Goal: Task Accomplishment & Management: Complete application form

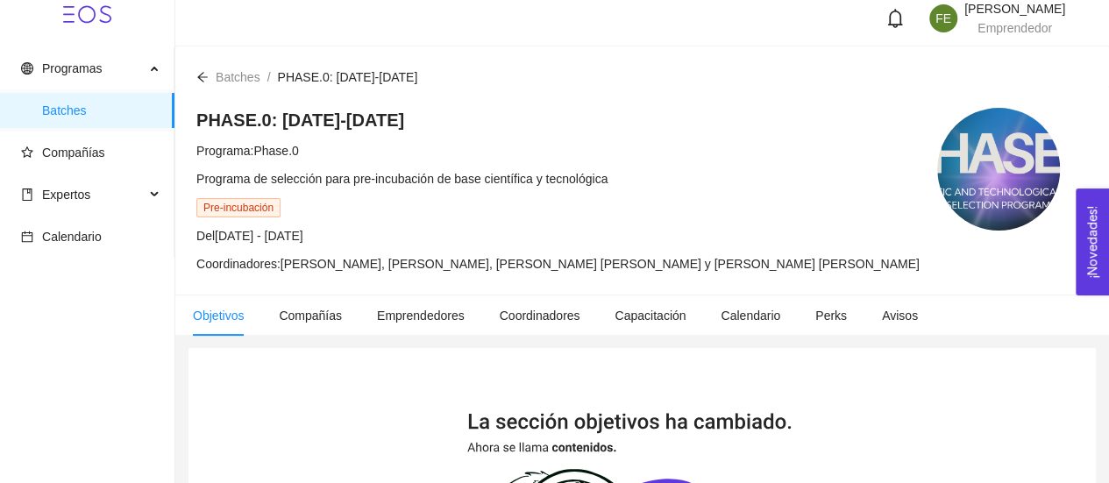
scroll to position [12, 0]
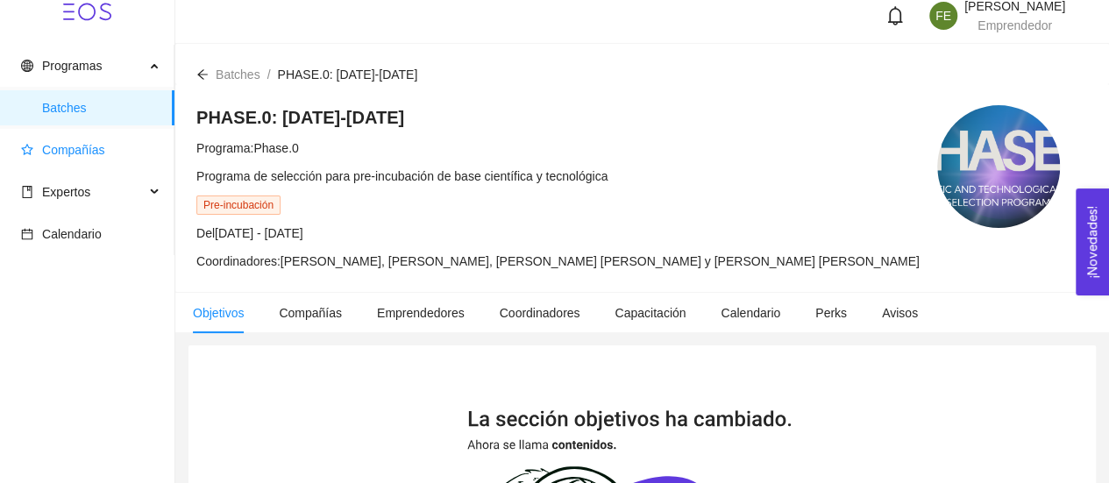
click at [97, 151] on span "Compañías" at bounding box center [73, 150] width 63 height 14
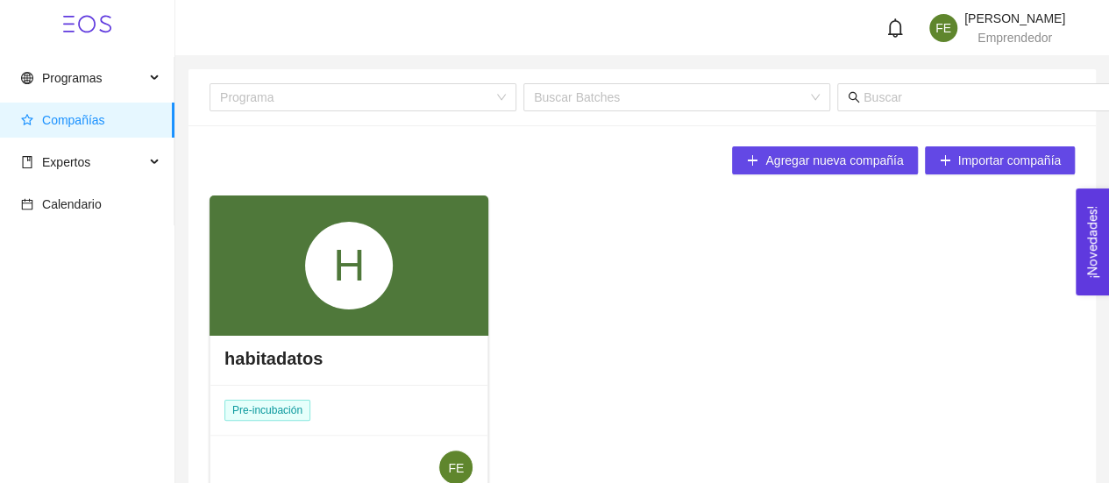
scroll to position [40, 0]
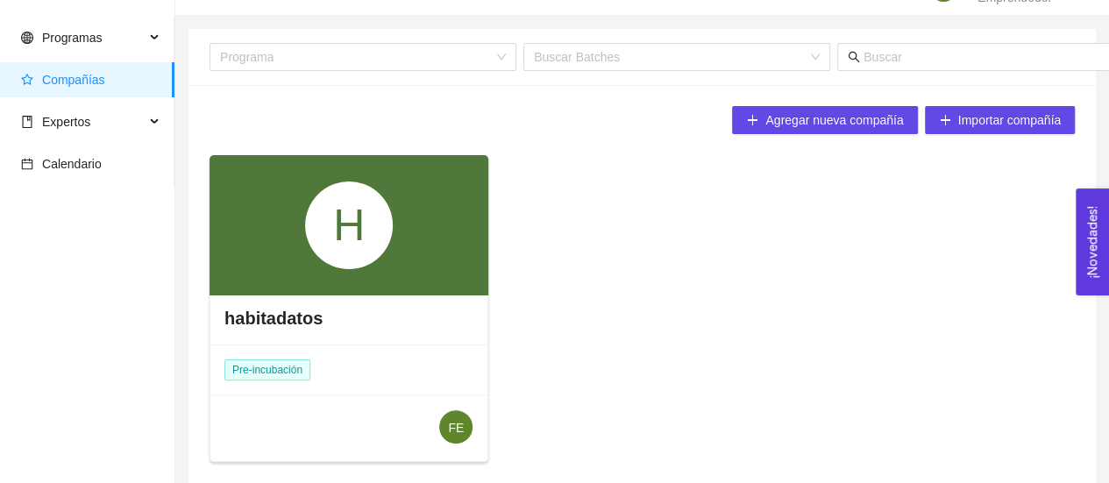
click at [390, 262] on div "H" at bounding box center [349, 225] width 88 height 88
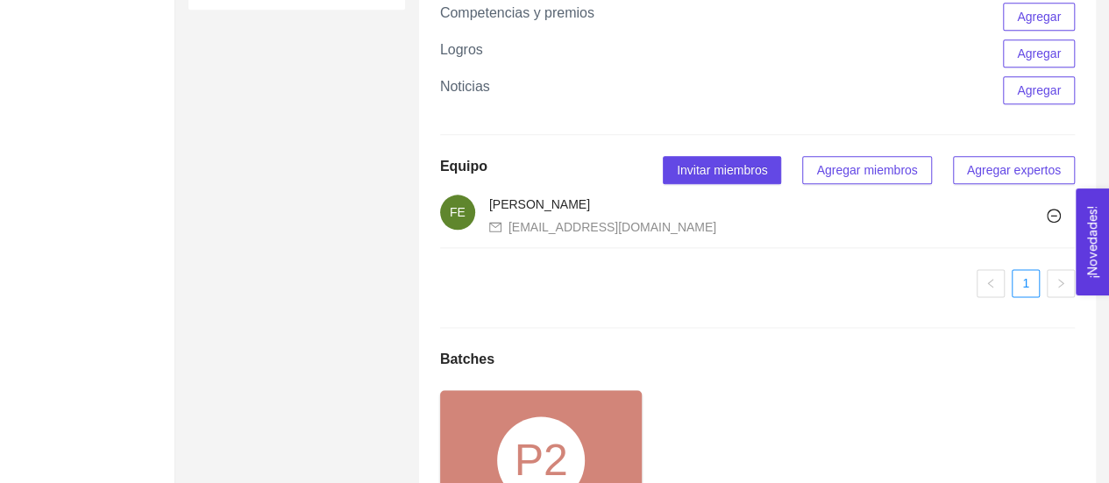
scroll to position [1342, 0]
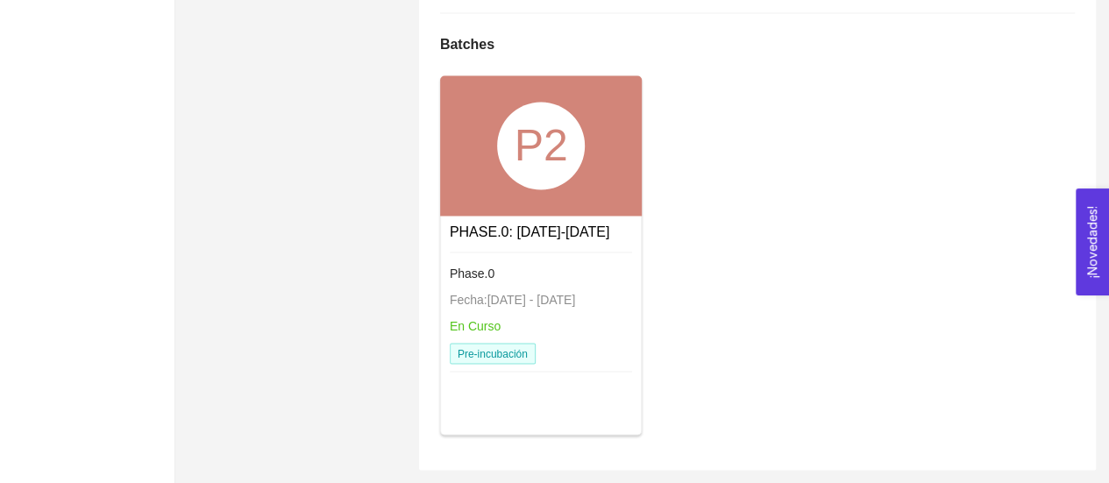
click at [528, 259] on div "Phase.0 Fecha: [DATE] - [DATE] En Curso Pre-incubación" at bounding box center [541, 314] width 183 height 124
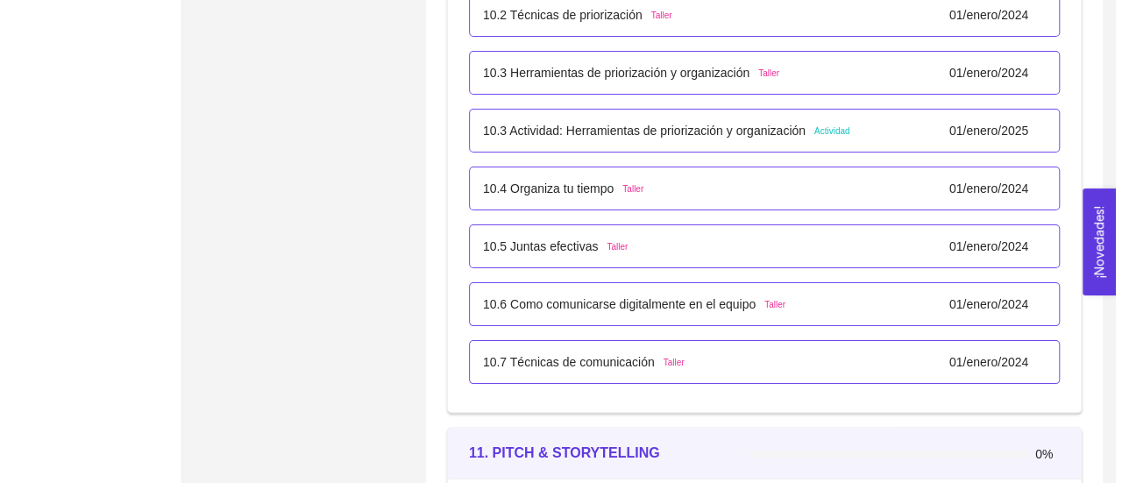
scroll to position [6667, 0]
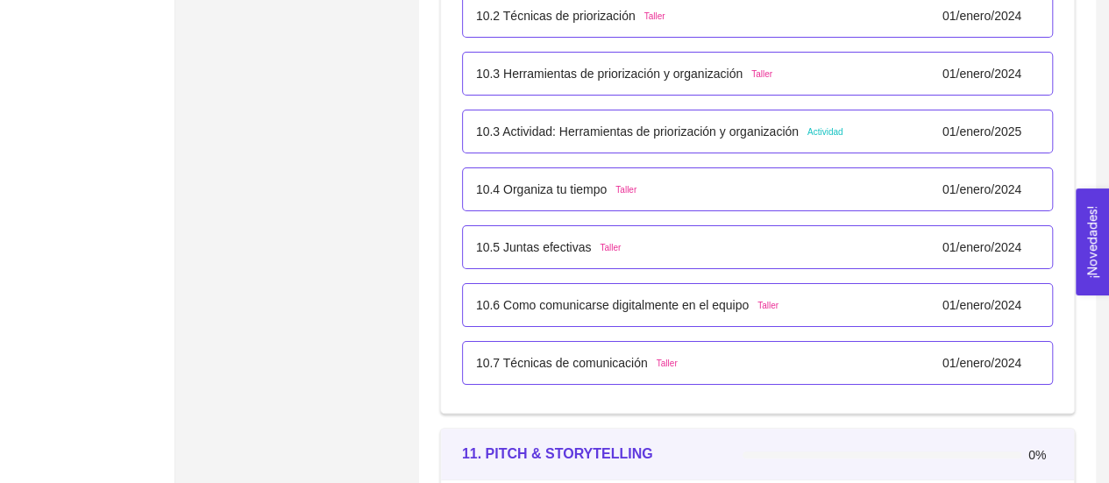
click at [659, 124] on p "10.3 Actividad: Herramientas de priorización y organización" at bounding box center [637, 131] width 323 height 19
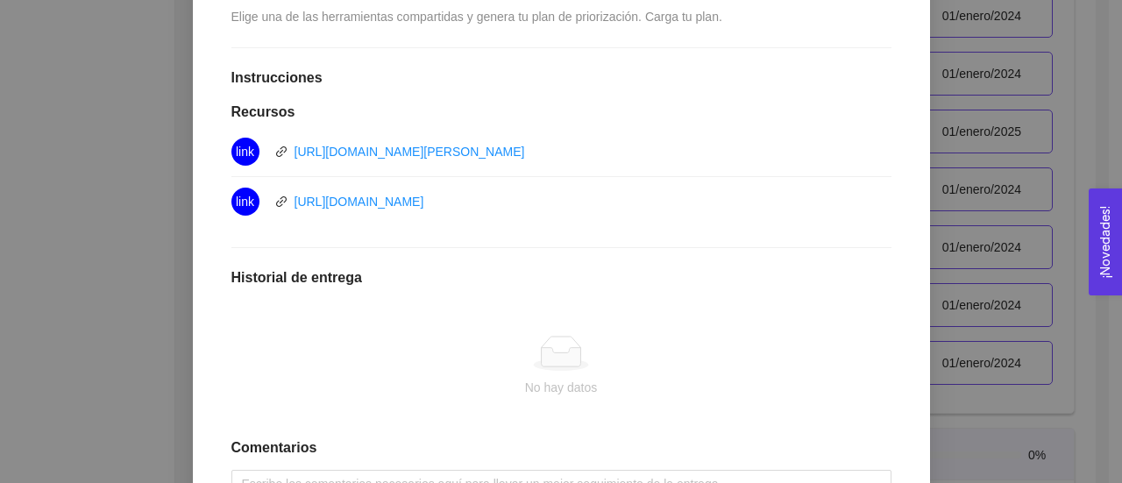
scroll to position [584, 0]
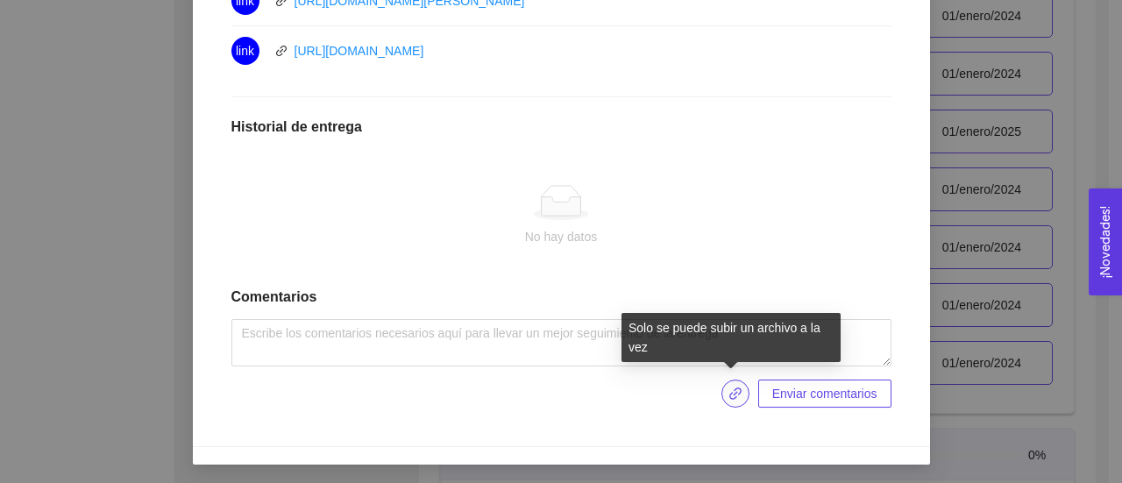
click at [722, 392] on span "link" at bounding box center [735, 394] width 26 height 14
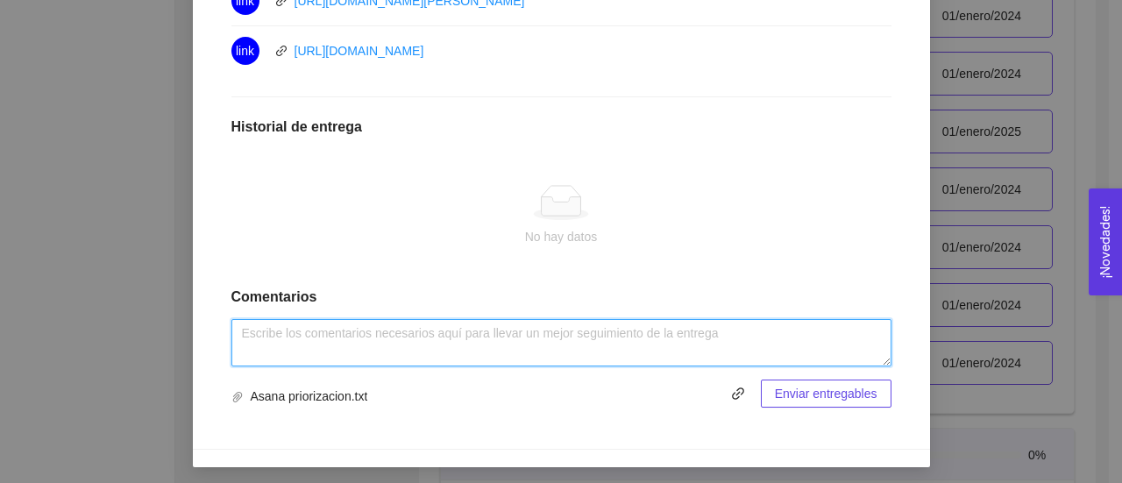
click at [700, 340] on textarea at bounding box center [561, 342] width 660 height 47
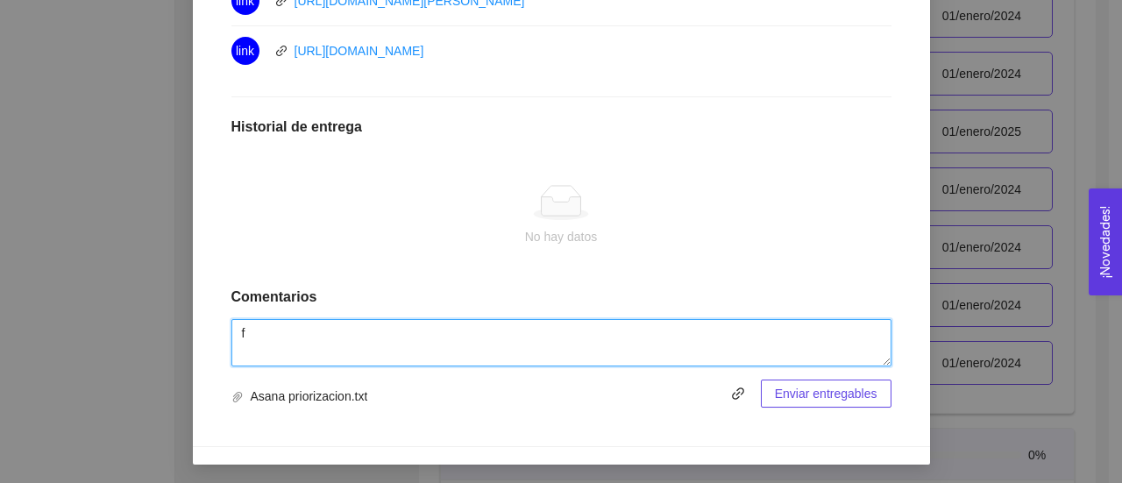
type textarea "f"
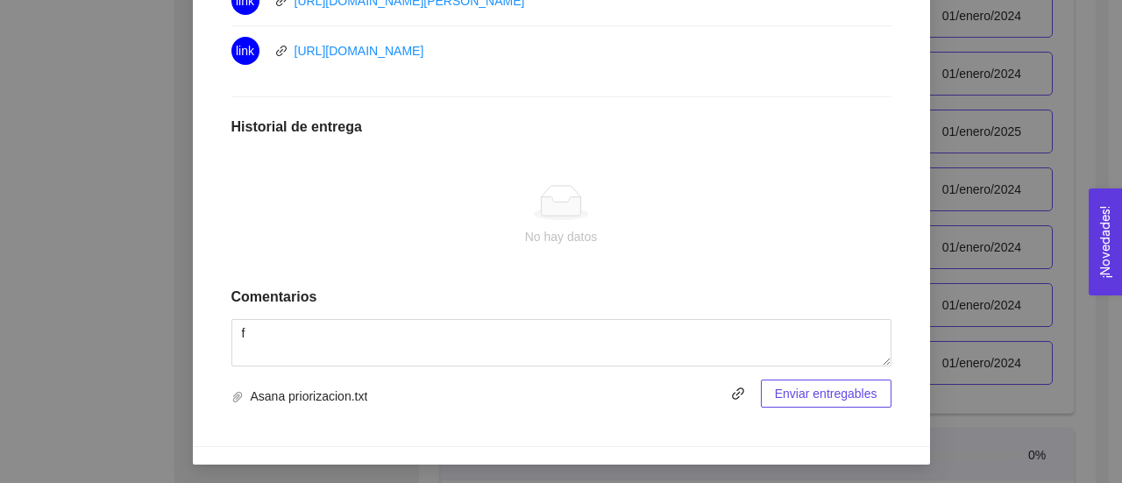
click at [784, 390] on span "Enviar entregables" at bounding box center [826, 393] width 103 height 19
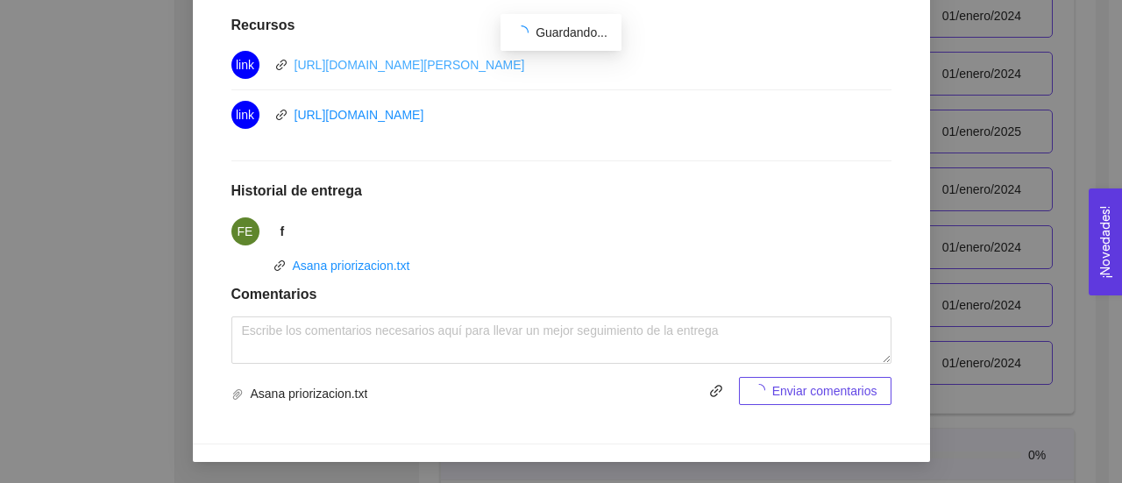
scroll to position [517, 0]
